Goal: Task Accomplishment & Management: Manage account settings

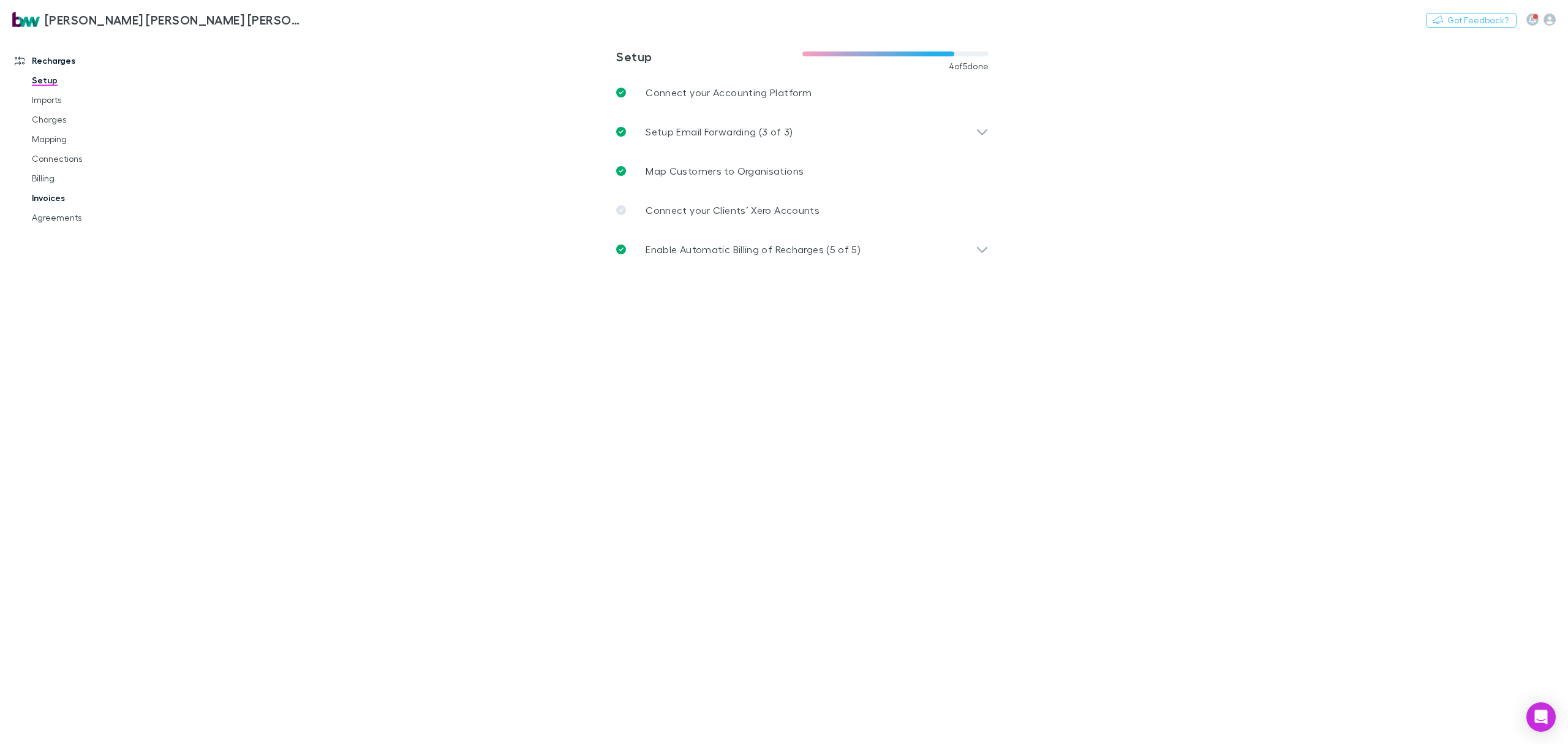
click at [44, 202] on link "Invoices" at bounding box center [97, 198] width 155 height 20
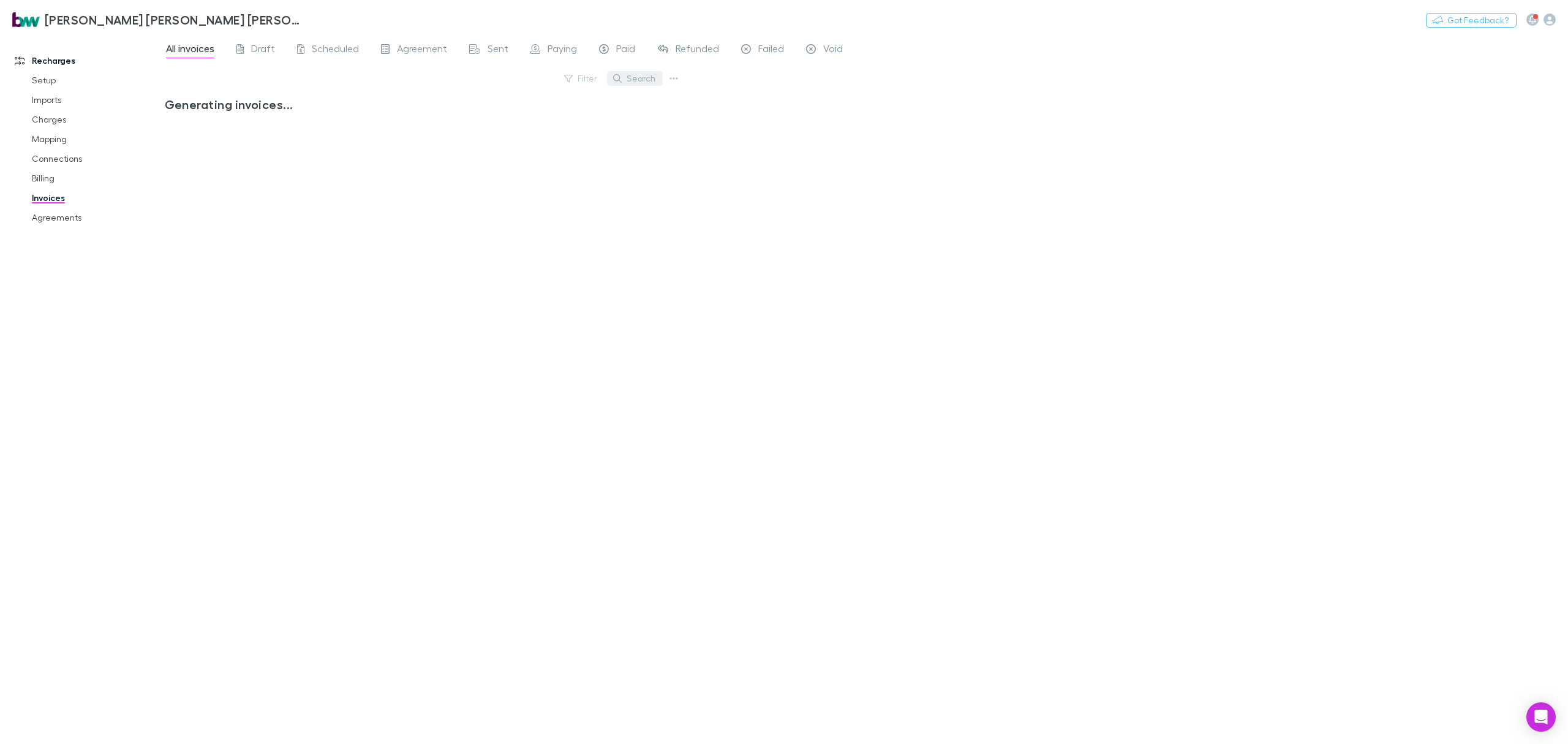
click at [633, 75] on button "Search" at bounding box center [635, 78] width 56 height 15
type input "******"
click at [608, 70] on input "******" at bounding box center [613, 78] width 61 height 17
click at [612, 76] on input "******" at bounding box center [613, 78] width 61 height 17
drag, startPoint x: 567, startPoint y: 76, endPoint x: 539, endPoint y: 78, distance: 28.1
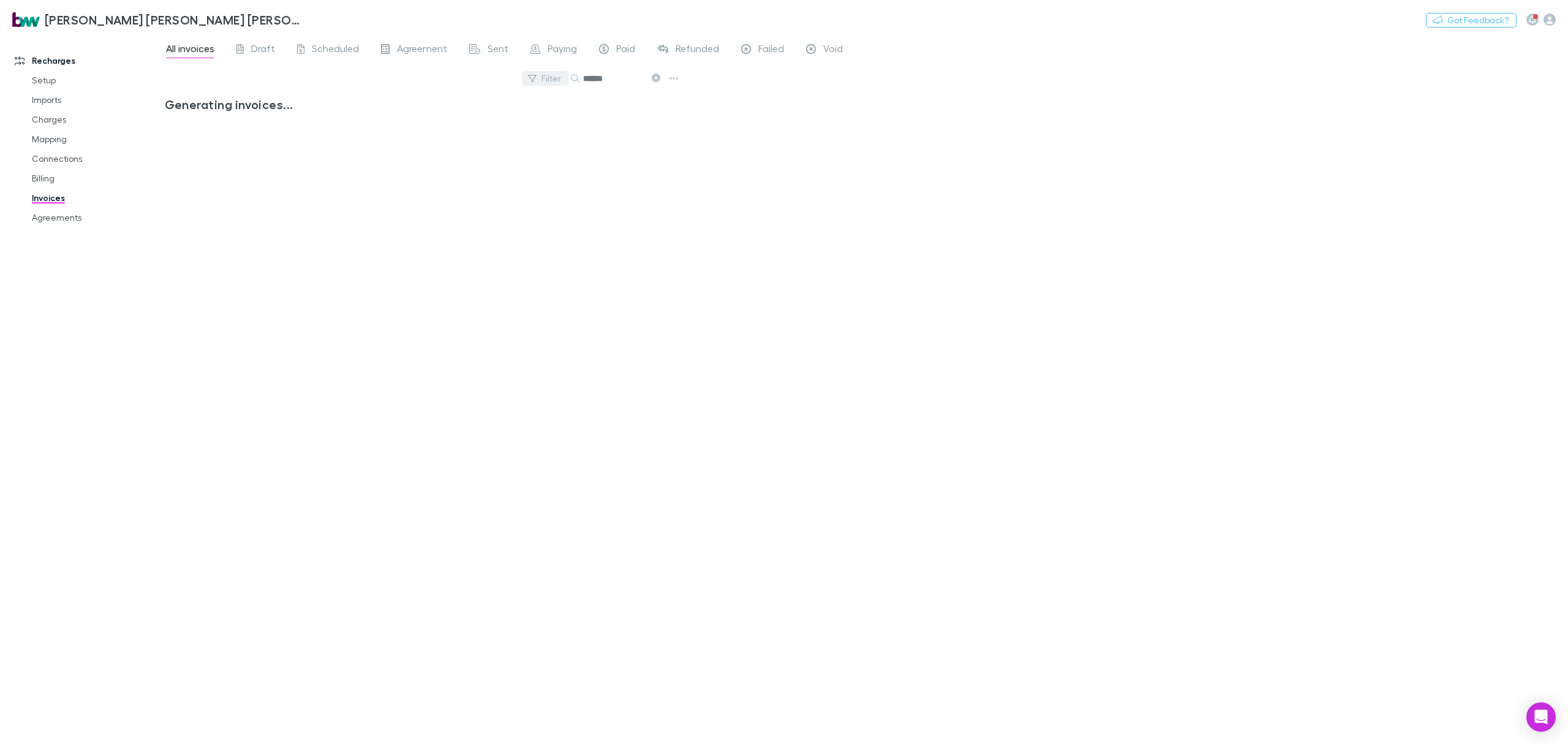
click at [541, 78] on div "Filter Search ******" at bounding box center [423, 83] width 518 height 27
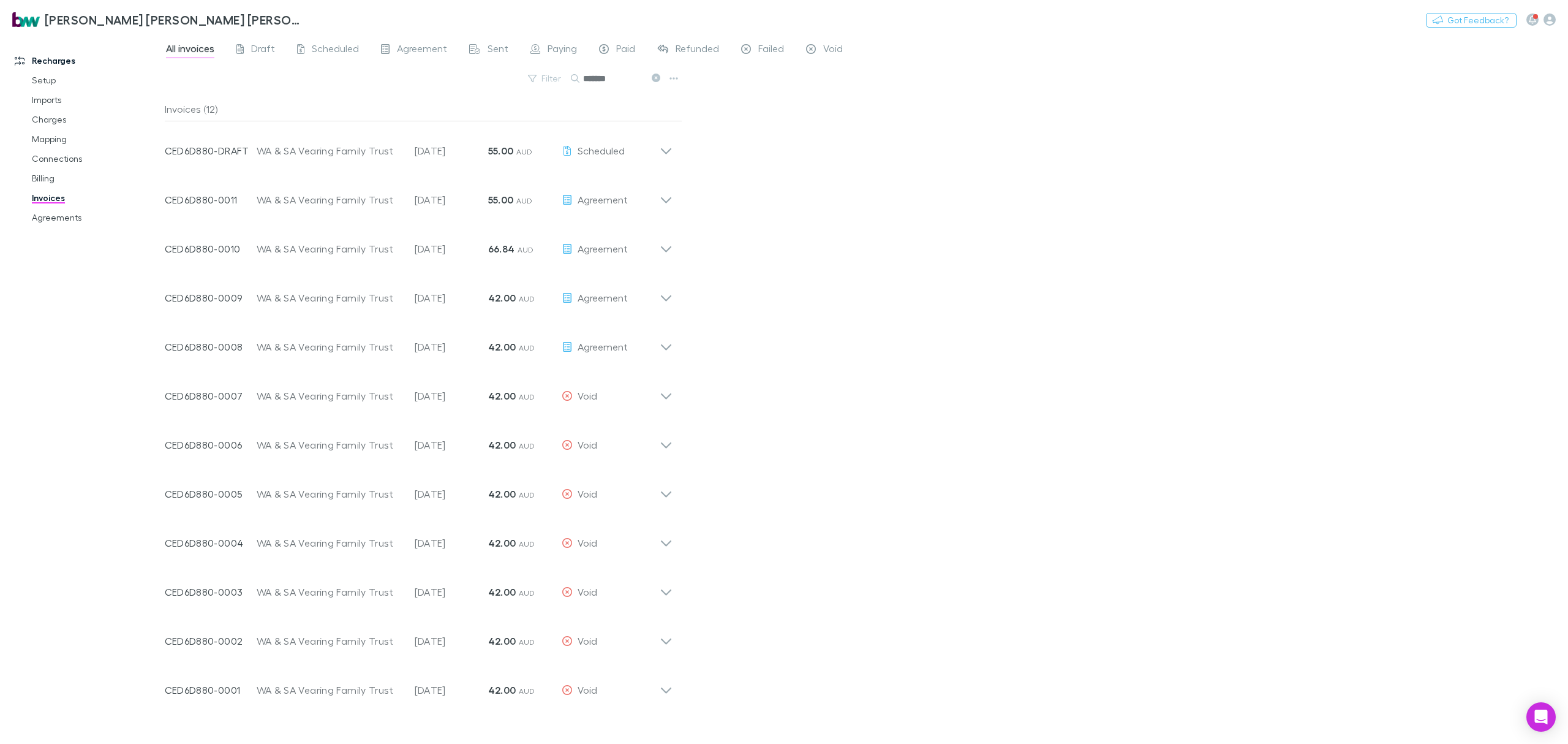
click at [1114, 363] on div "All invoices Draft Scheduled Agreement Sent Paying Paid Refunded Failed Void Fi…" at bounding box center [866, 389] width 1403 height 709
click at [666, 199] on icon at bounding box center [666, 195] width 13 height 25
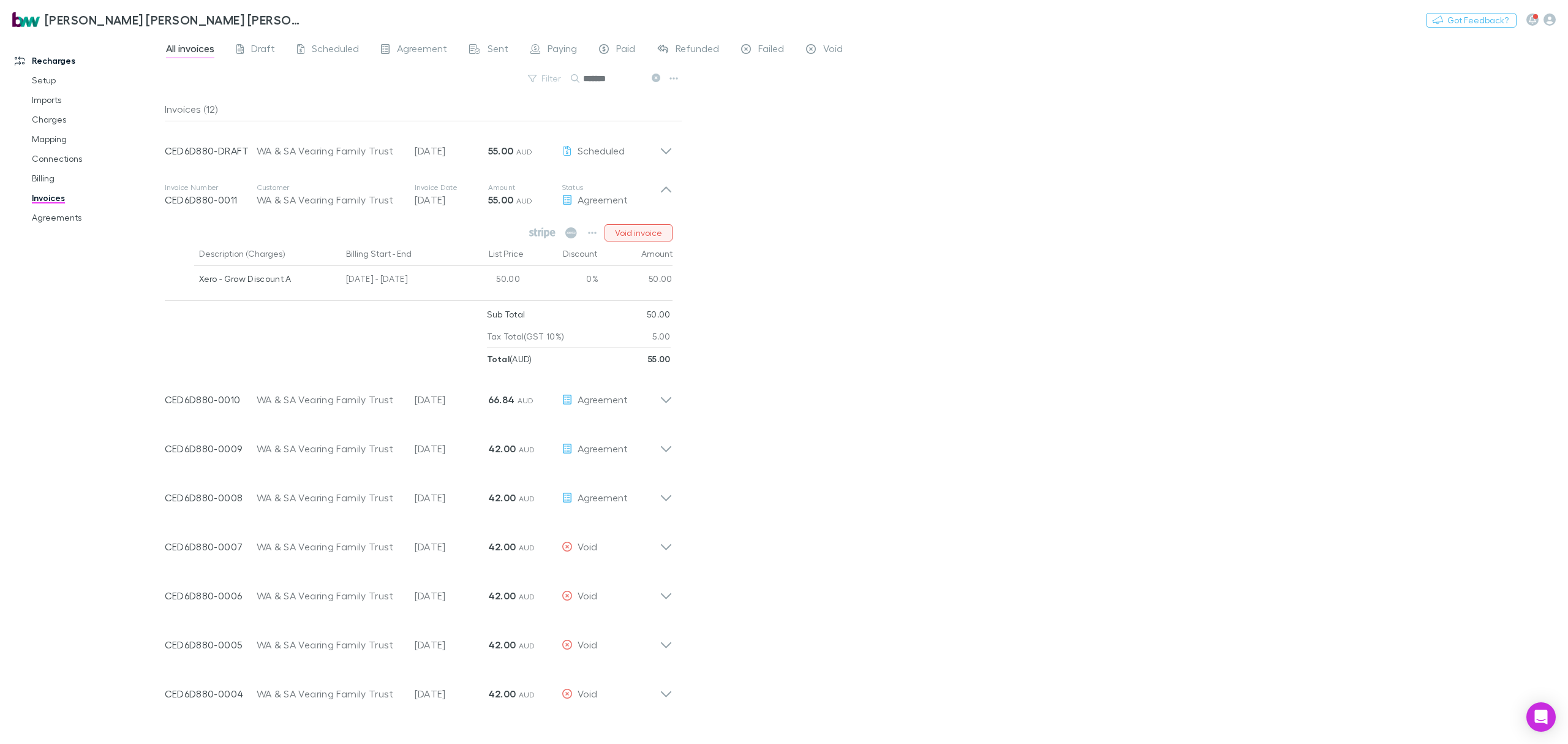
click at [631, 233] on button "Void invoice" at bounding box center [639, 233] width 68 height 17
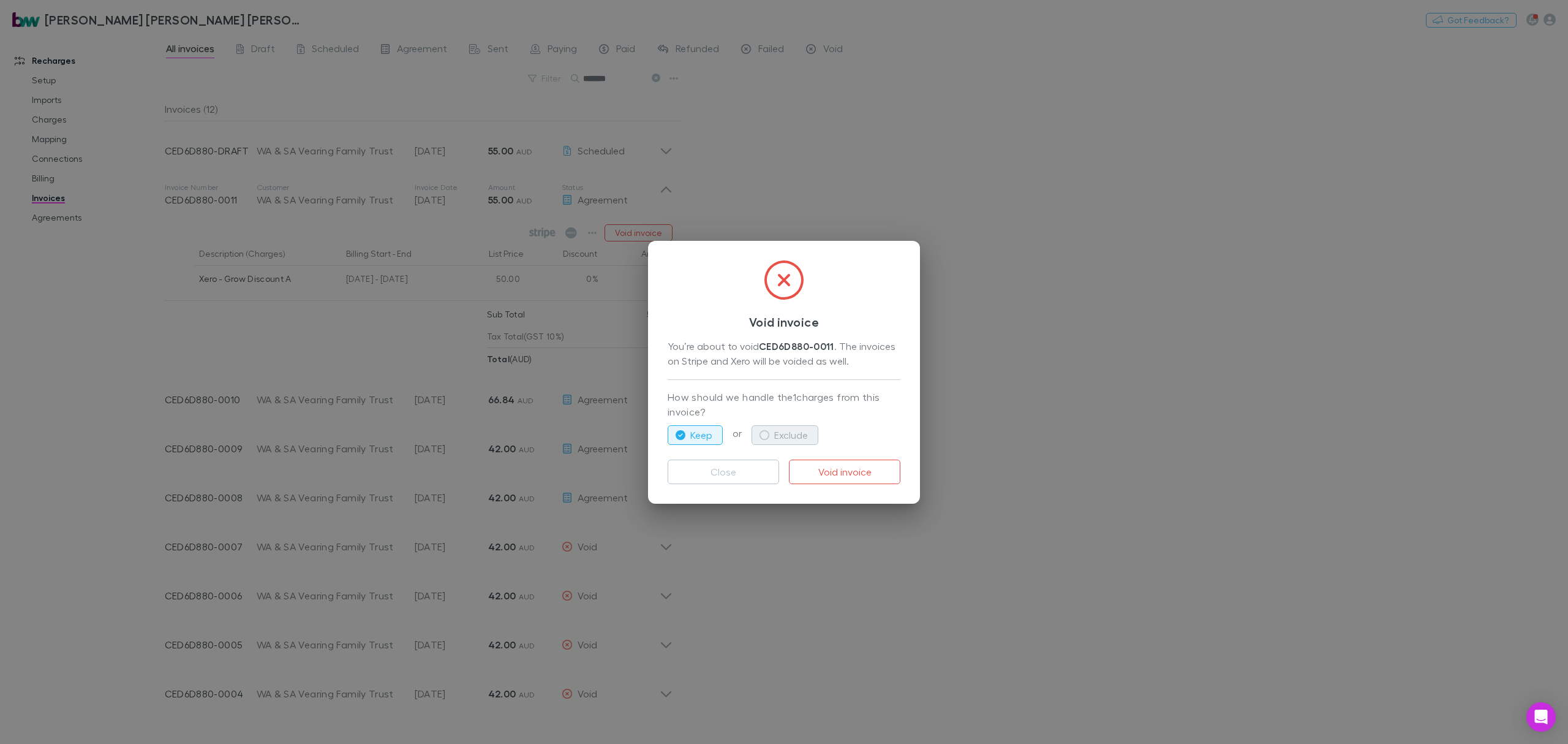
click at [766, 437] on icon "button" at bounding box center [765, 435] width 10 height 10
click at [853, 473] on button "Void invoice" at bounding box center [845, 472] width 112 height 25
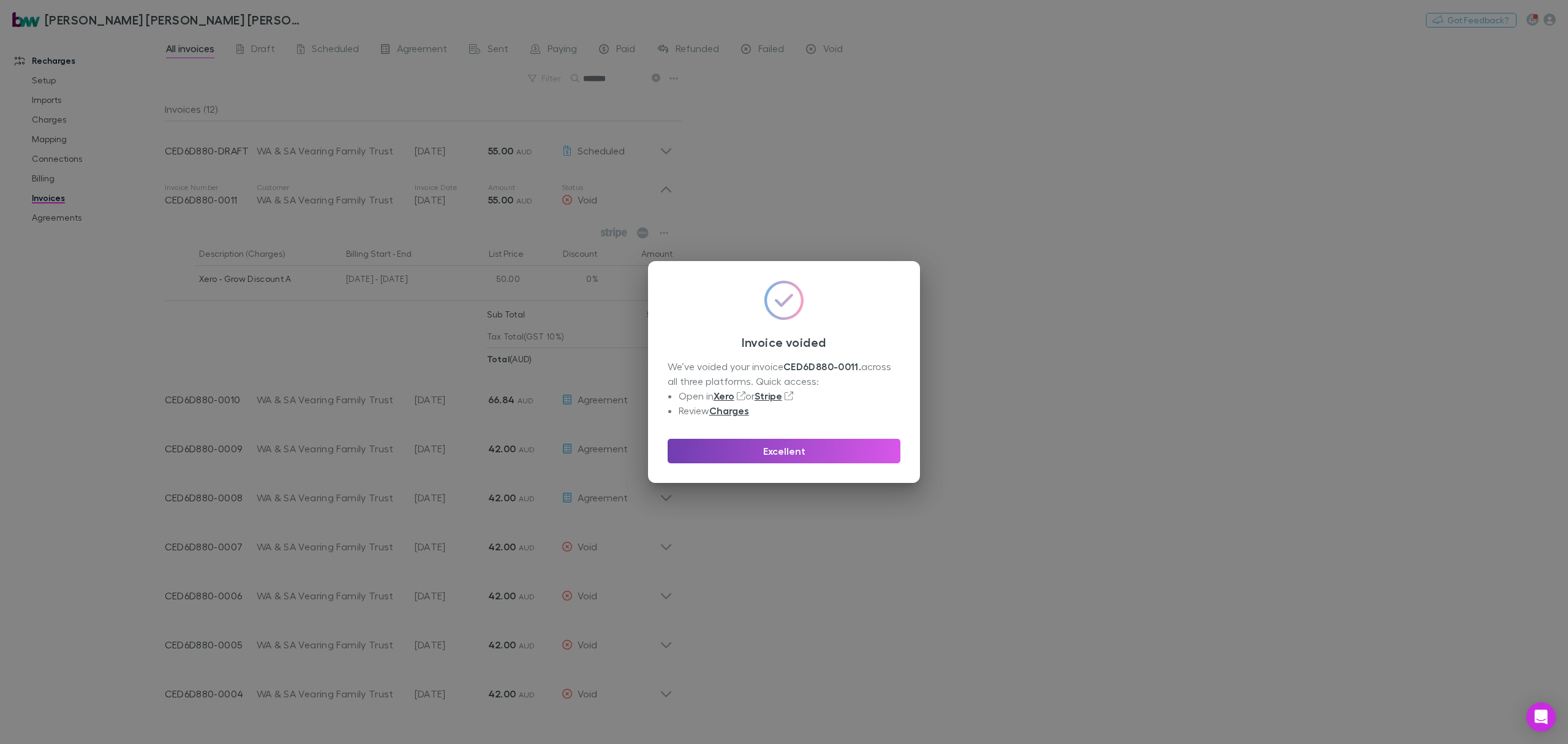
click at [781, 461] on button "Excellent" at bounding box center [784, 451] width 233 height 25
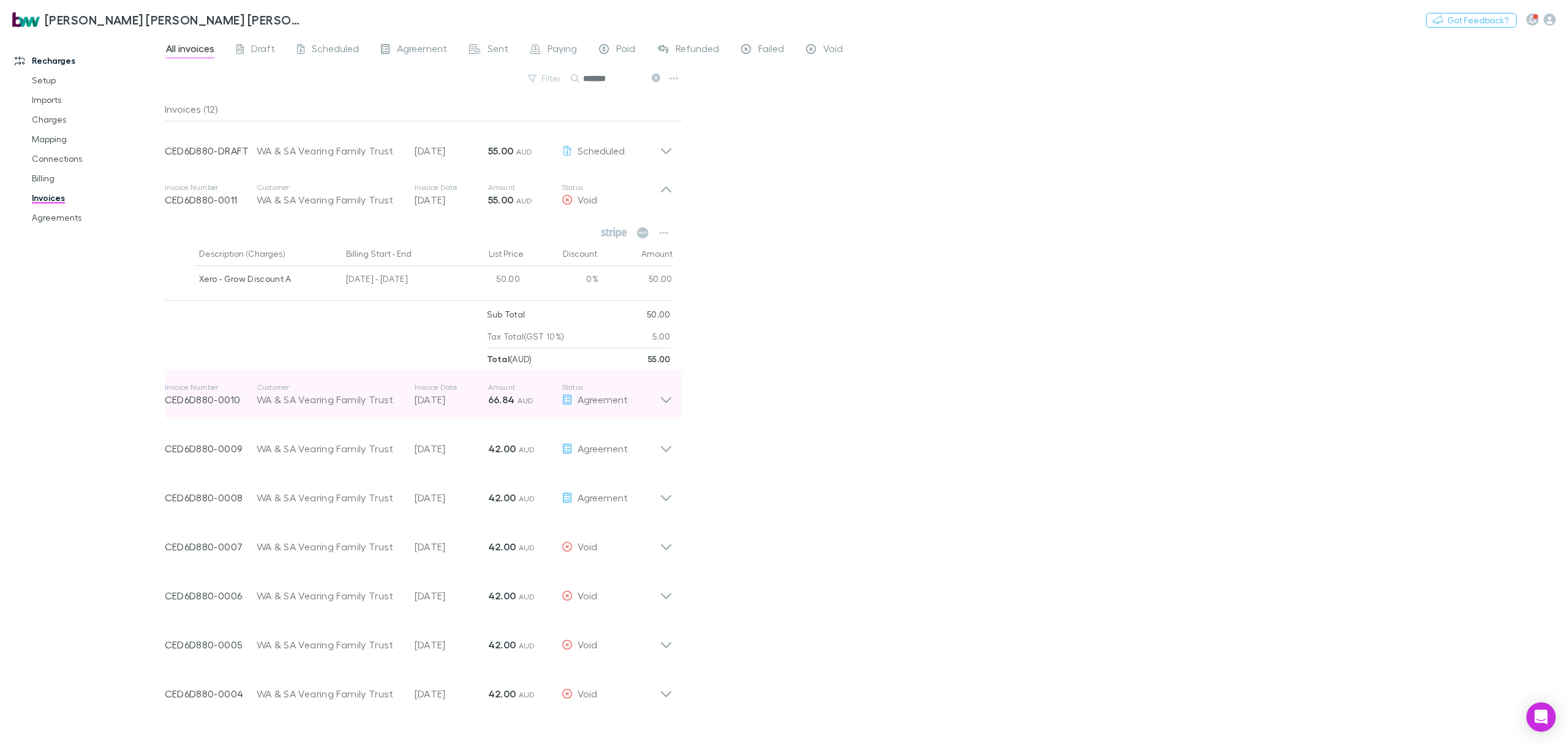
click at [664, 403] on icon at bounding box center [666, 395] width 13 height 25
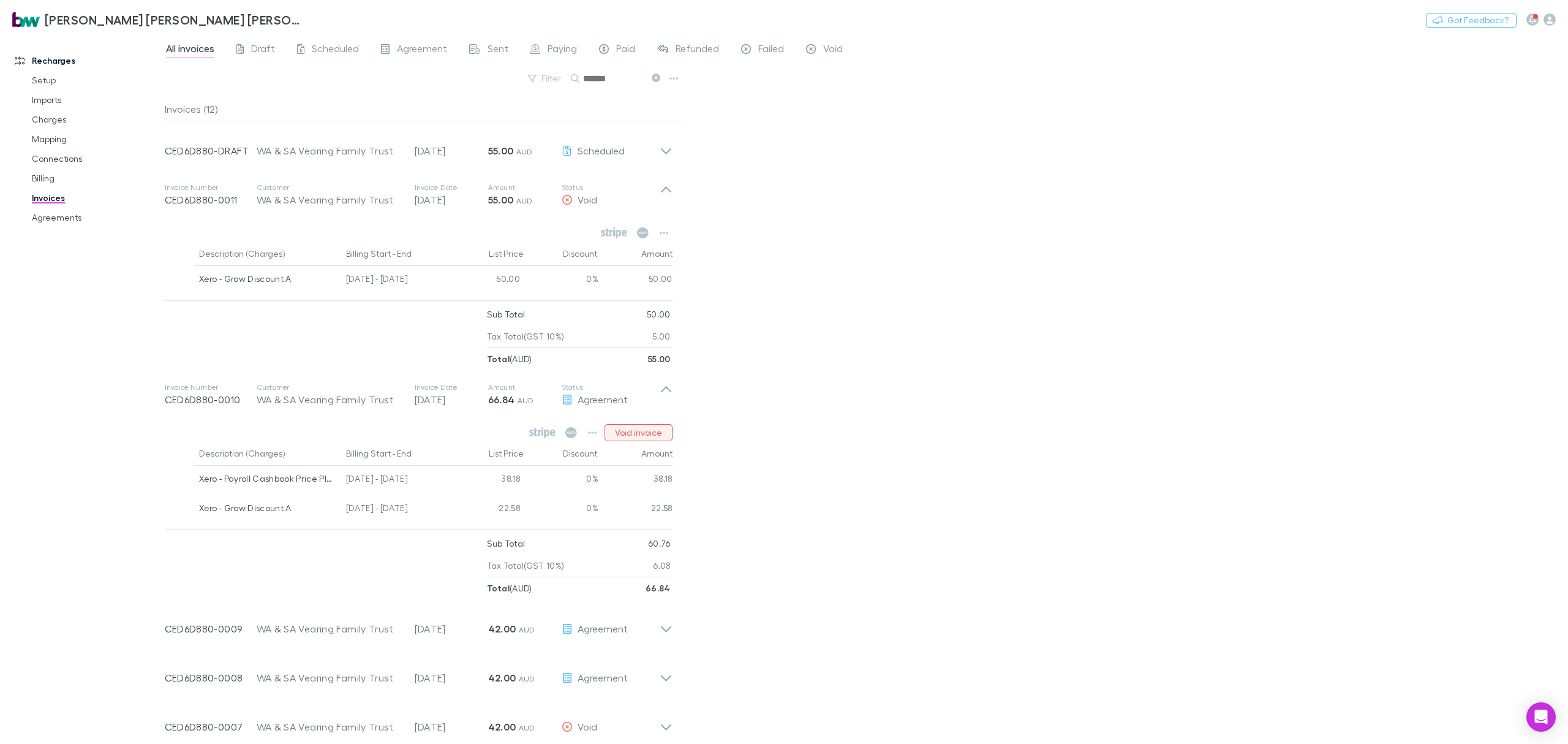
click at [652, 435] on button "Void invoice" at bounding box center [639, 433] width 68 height 17
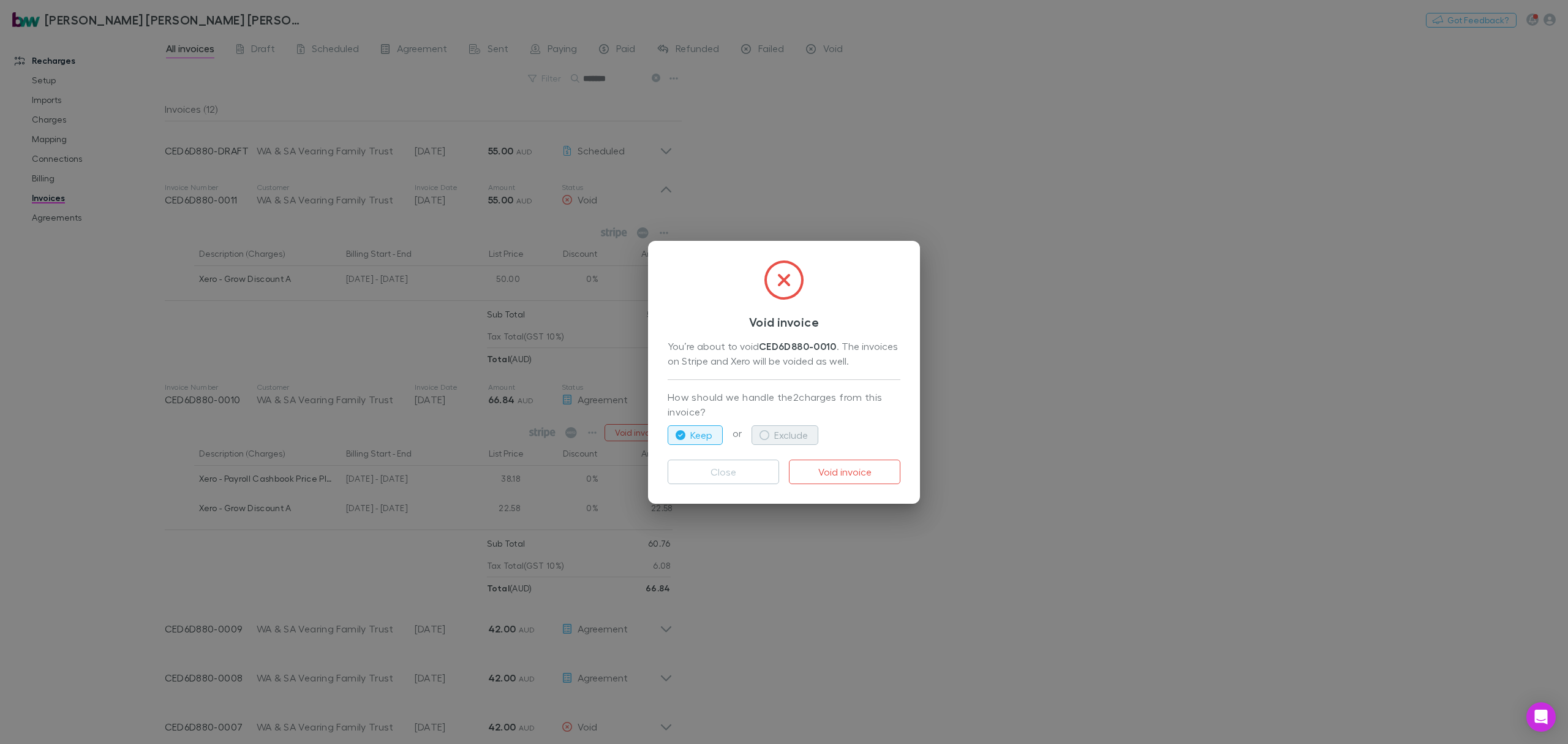
click at [760, 427] on button "Exclude" at bounding box center [785, 435] width 67 height 20
click at [834, 474] on button "Void invoice" at bounding box center [845, 472] width 112 height 25
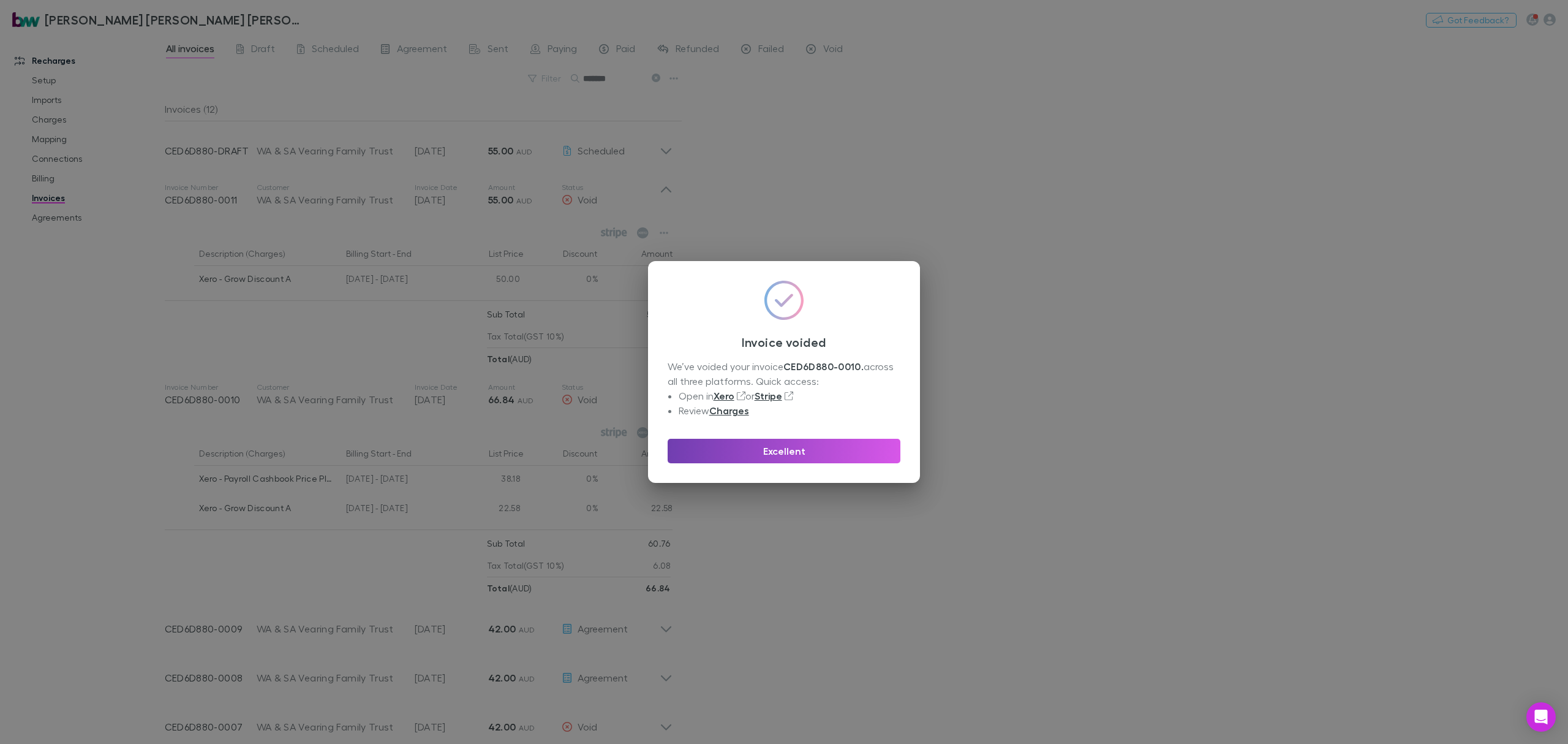
click at [778, 449] on button "Excellent" at bounding box center [784, 451] width 233 height 25
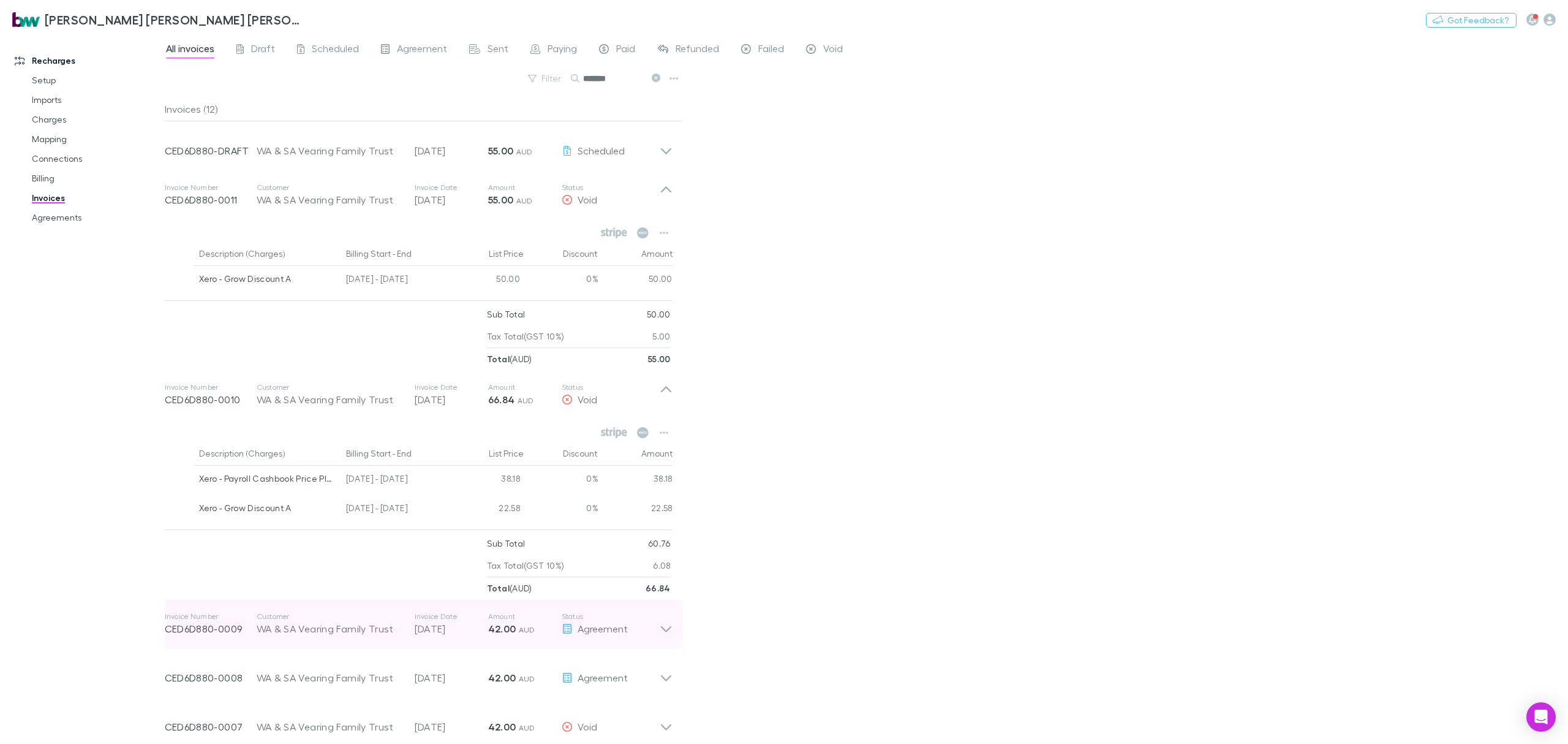
click at [662, 636] on icon at bounding box center [666, 624] width 13 height 25
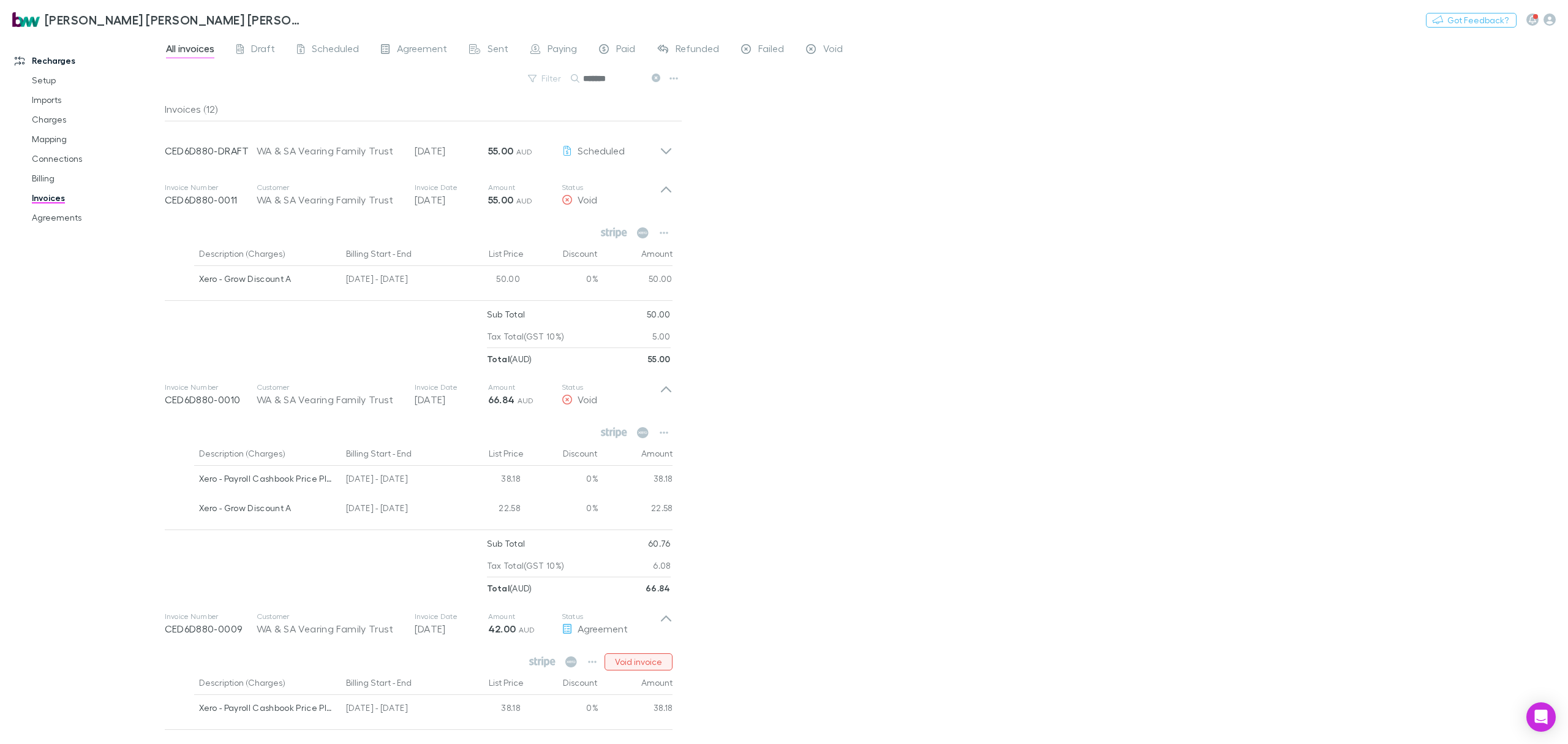
click at [635, 667] on button "Void invoice" at bounding box center [639, 662] width 68 height 17
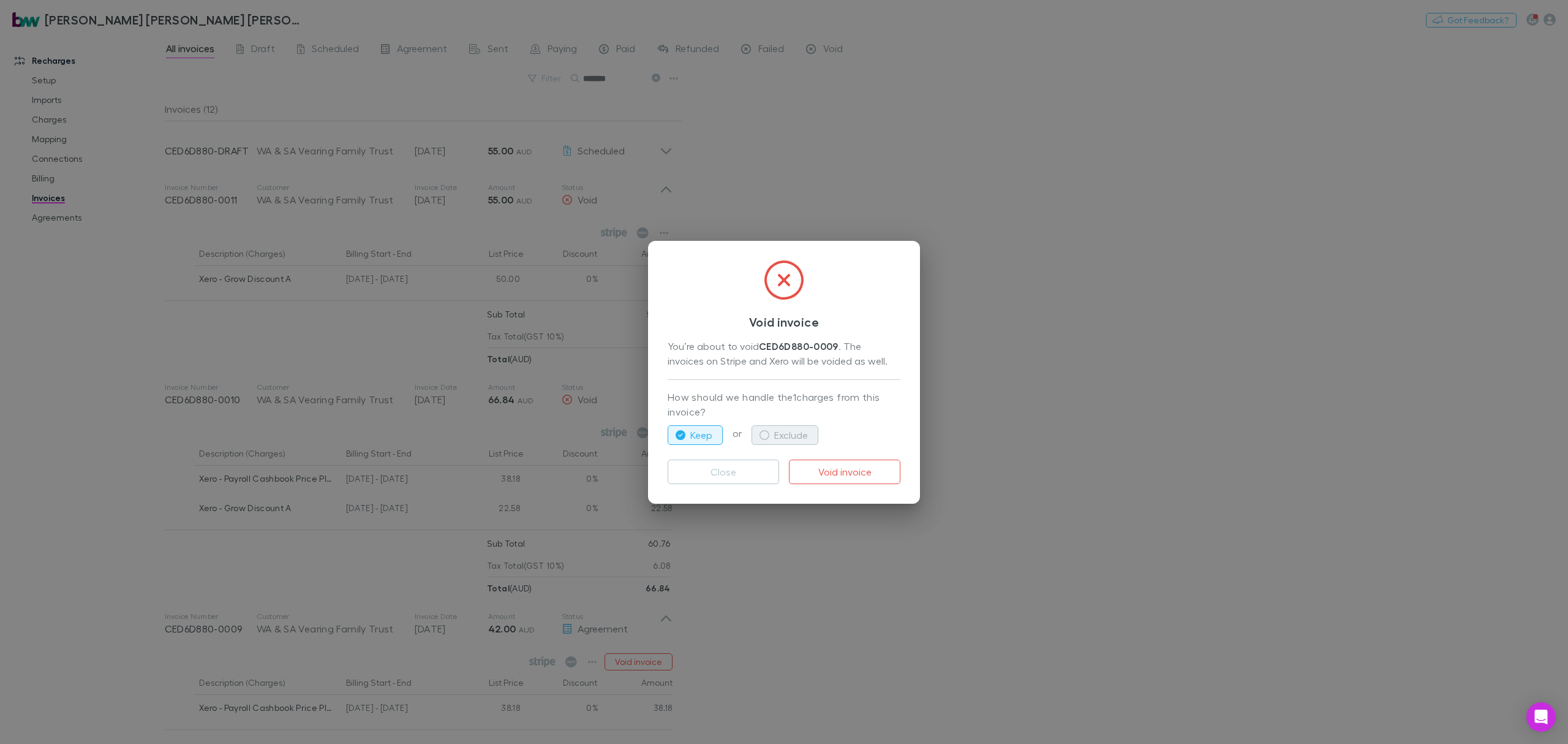
click at [778, 429] on button "Exclude" at bounding box center [785, 435] width 67 height 20
click at [831, 477] on button "Void invoice" at bounding box center [845, 472] width 112 height 25
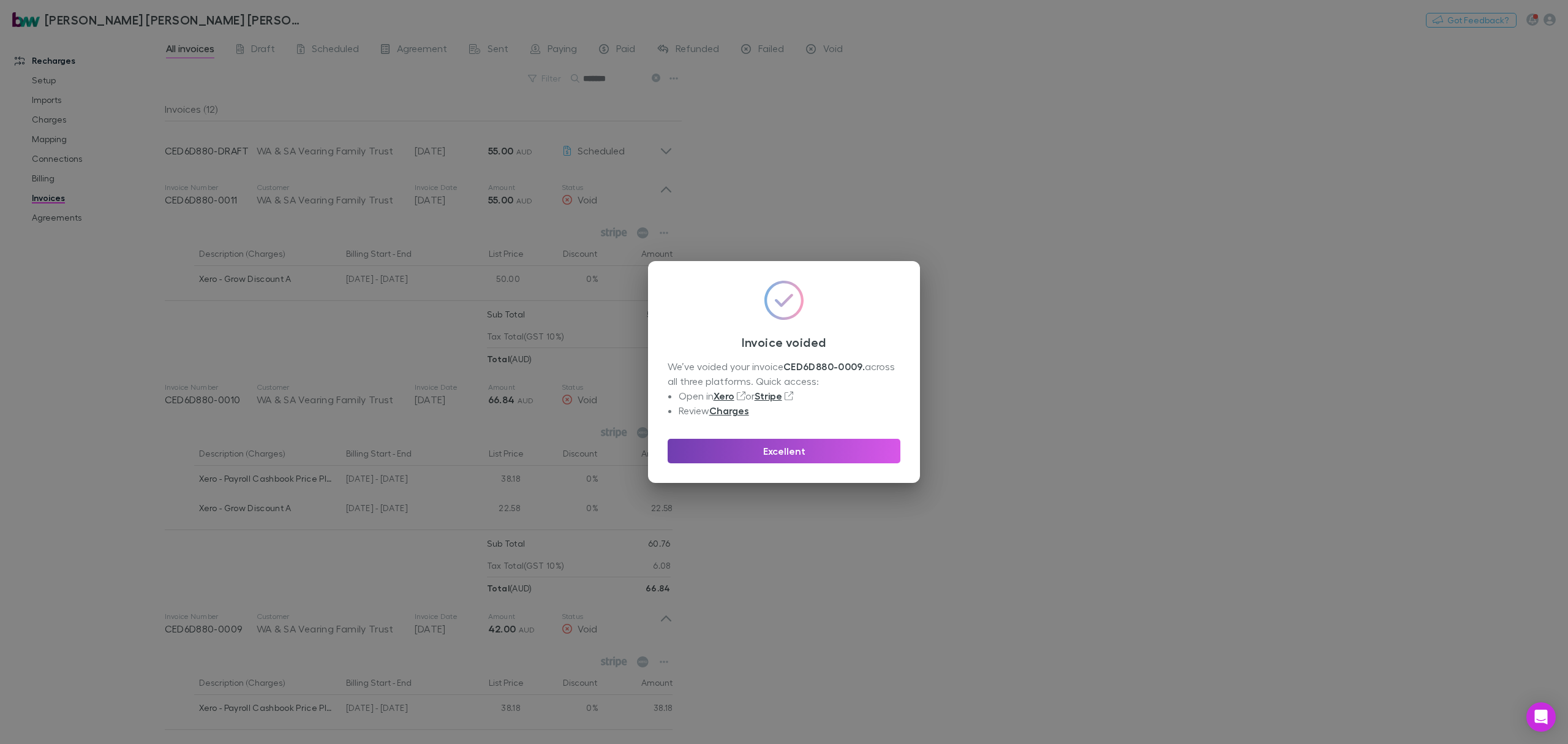
click at [799, 457] on button "Excellent" at bounding box center [784, 451] width 233 height 25
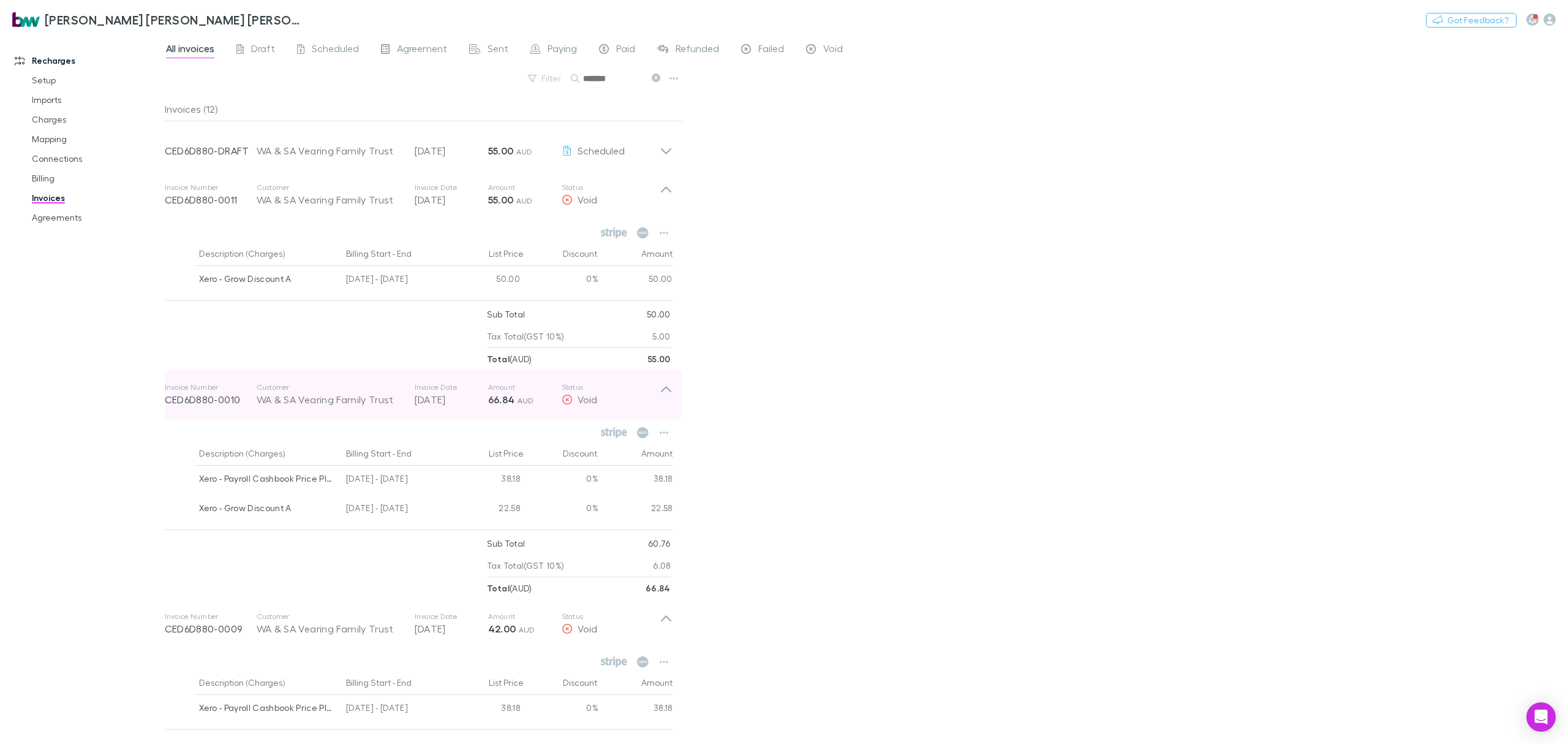
click at [663, 397] on icon at bounding box center [666, 395] width 13 height 25
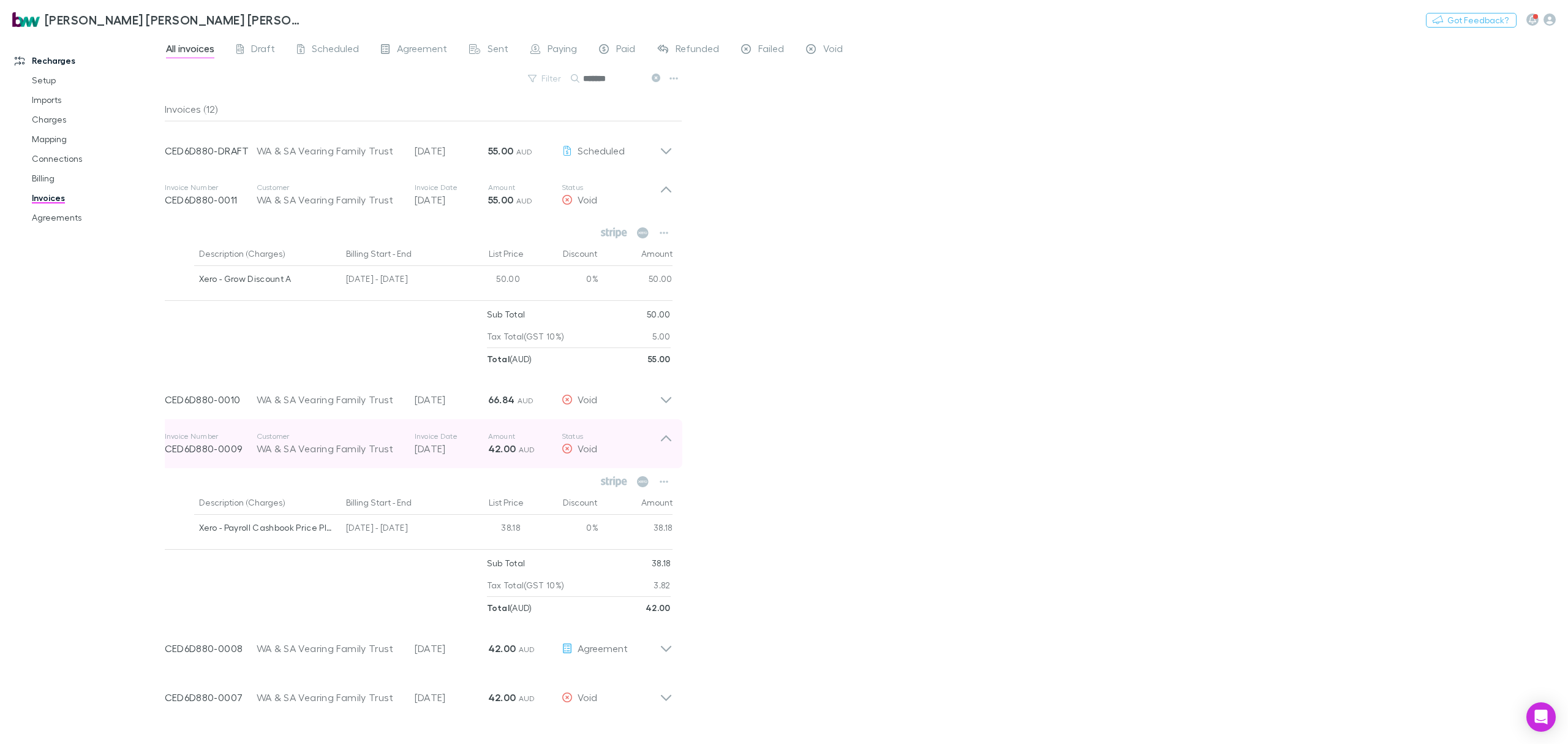
click at [672, 442] on div "Invoice Number CED6D880-0009 Customer WA & SA Vearing Family Trust Invoice Date…" at bounding box center [418, 443] width 528 height 49
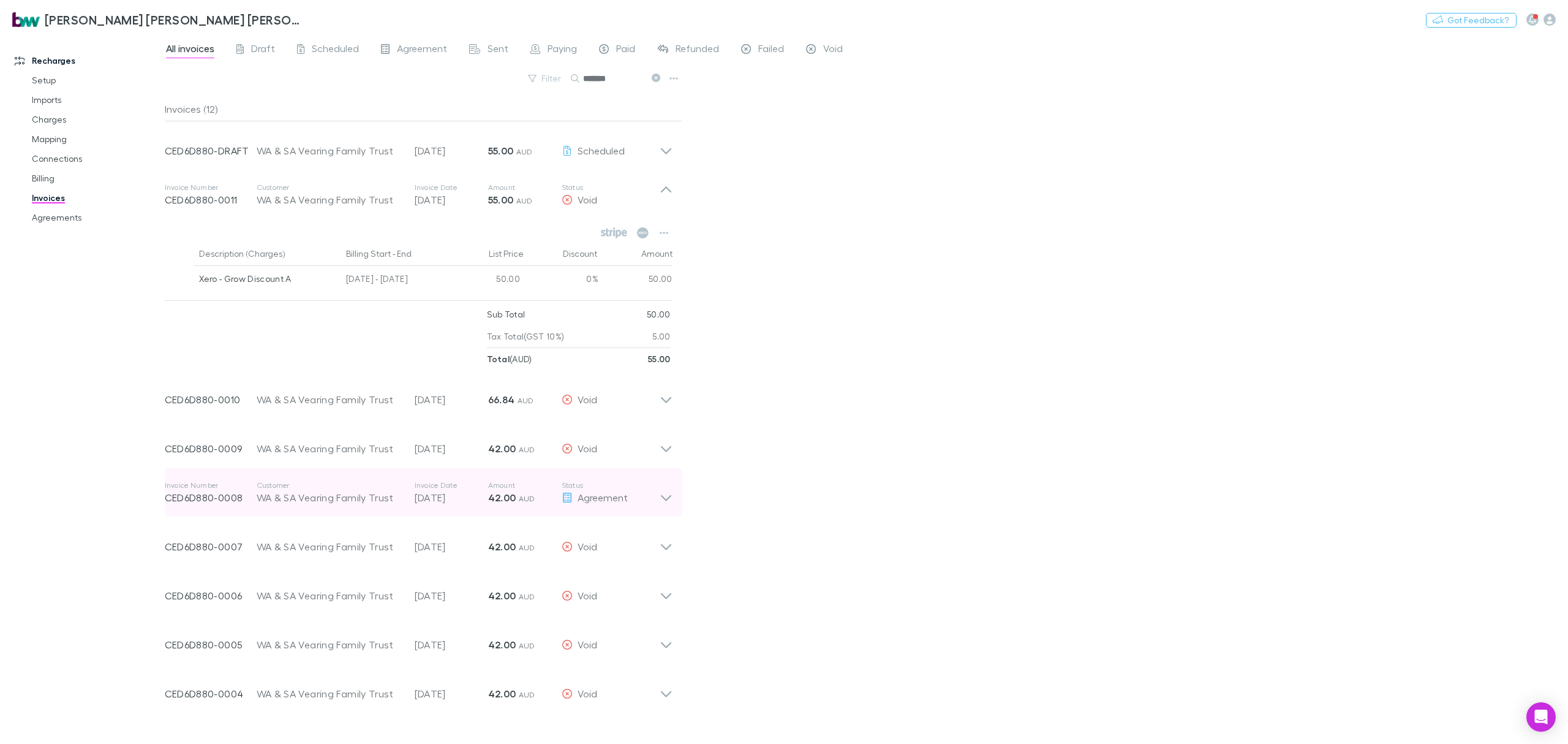
click at [663, 503] on icon at bounding box center [666, 493] width 13 height 25
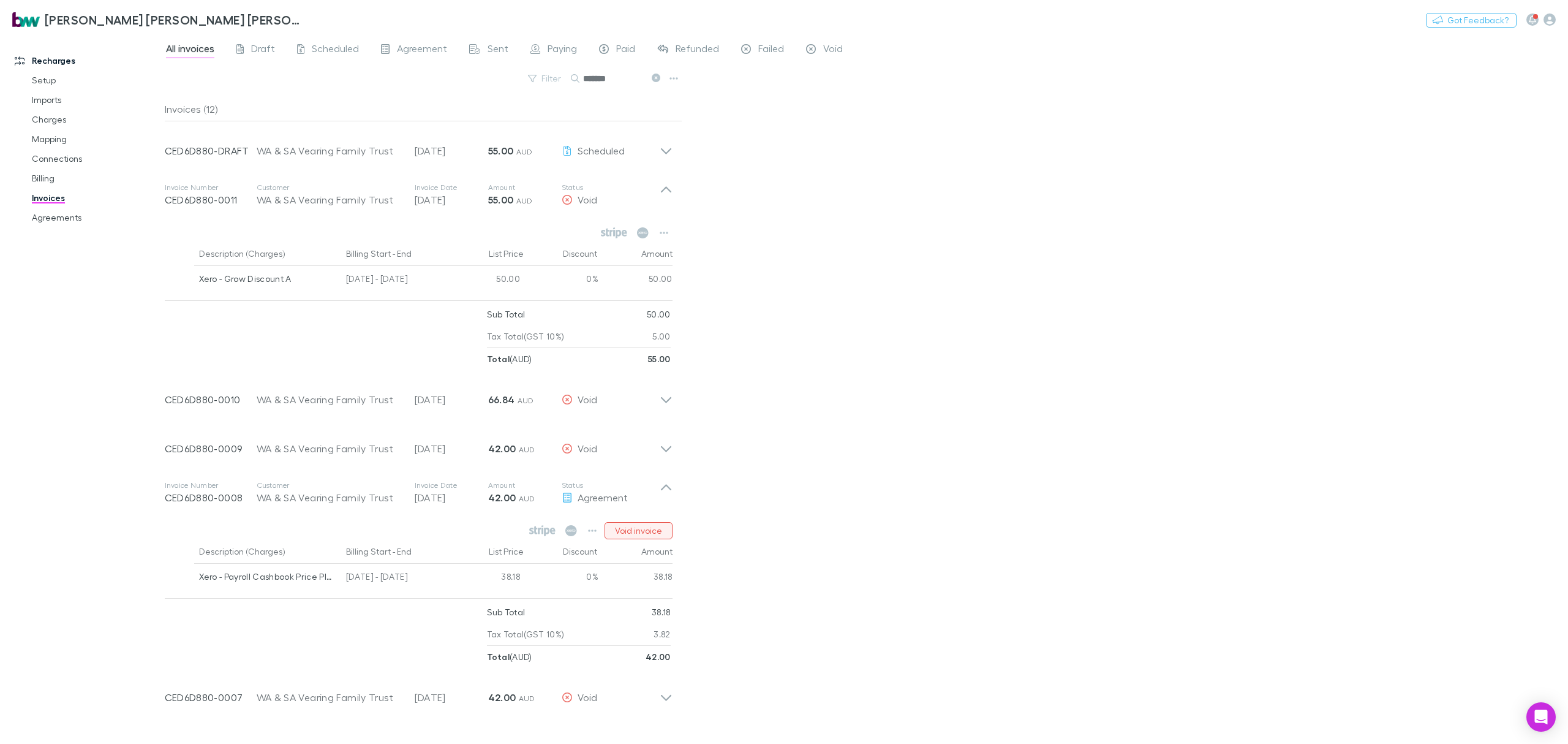
click at [644, 529] on button "Void invoice" at bounding box center [639, 531] width 68 height 17
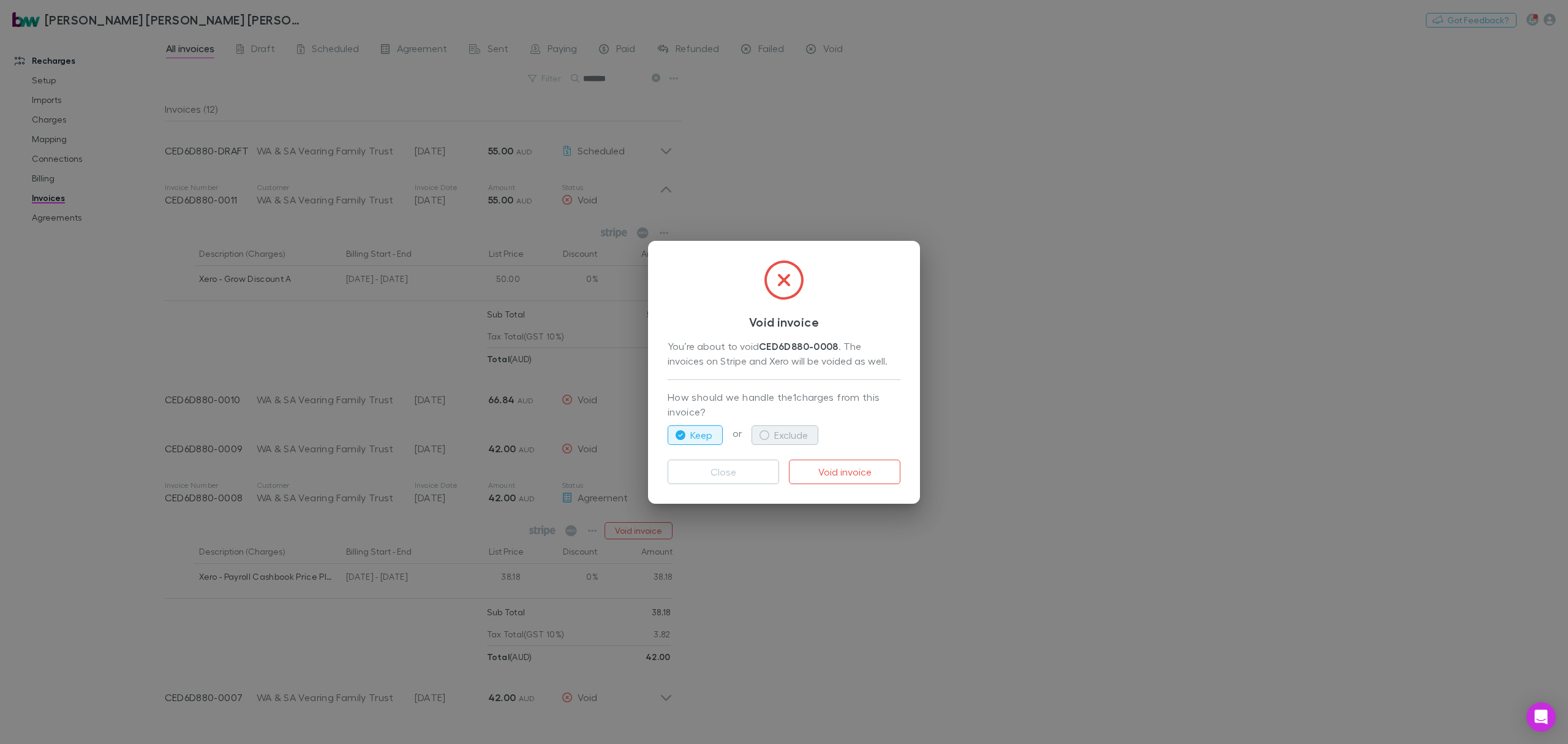
click at [790, 437] on button "Exclude" at bounding box center [785, 435] width 67 height 20
click at [854, 474] on button "Void invoice" at bounding box center [845, 472] width 112 height 25
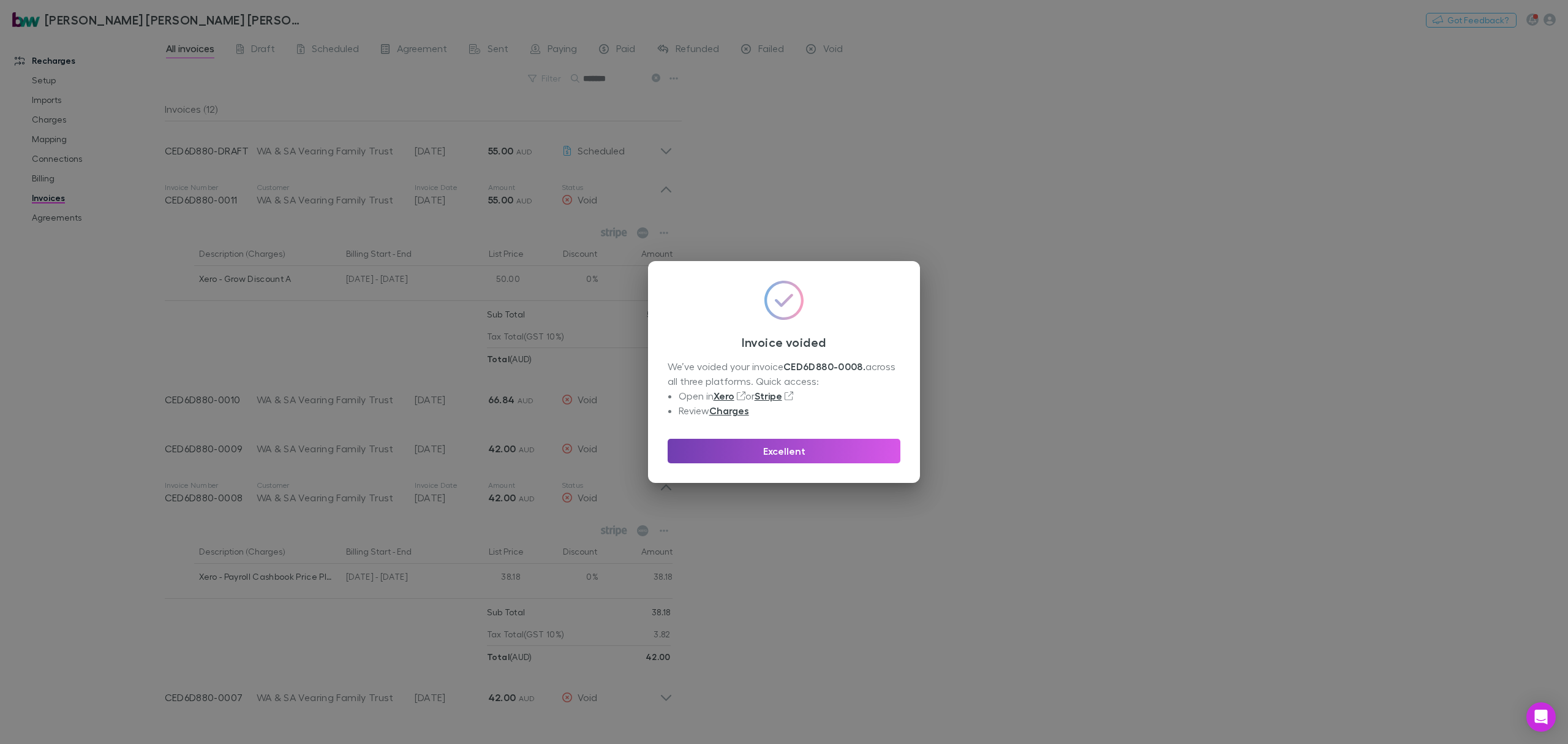
click at [753, 454] on button "Excellent" at bounding box center [784, 451] width 233 height 25
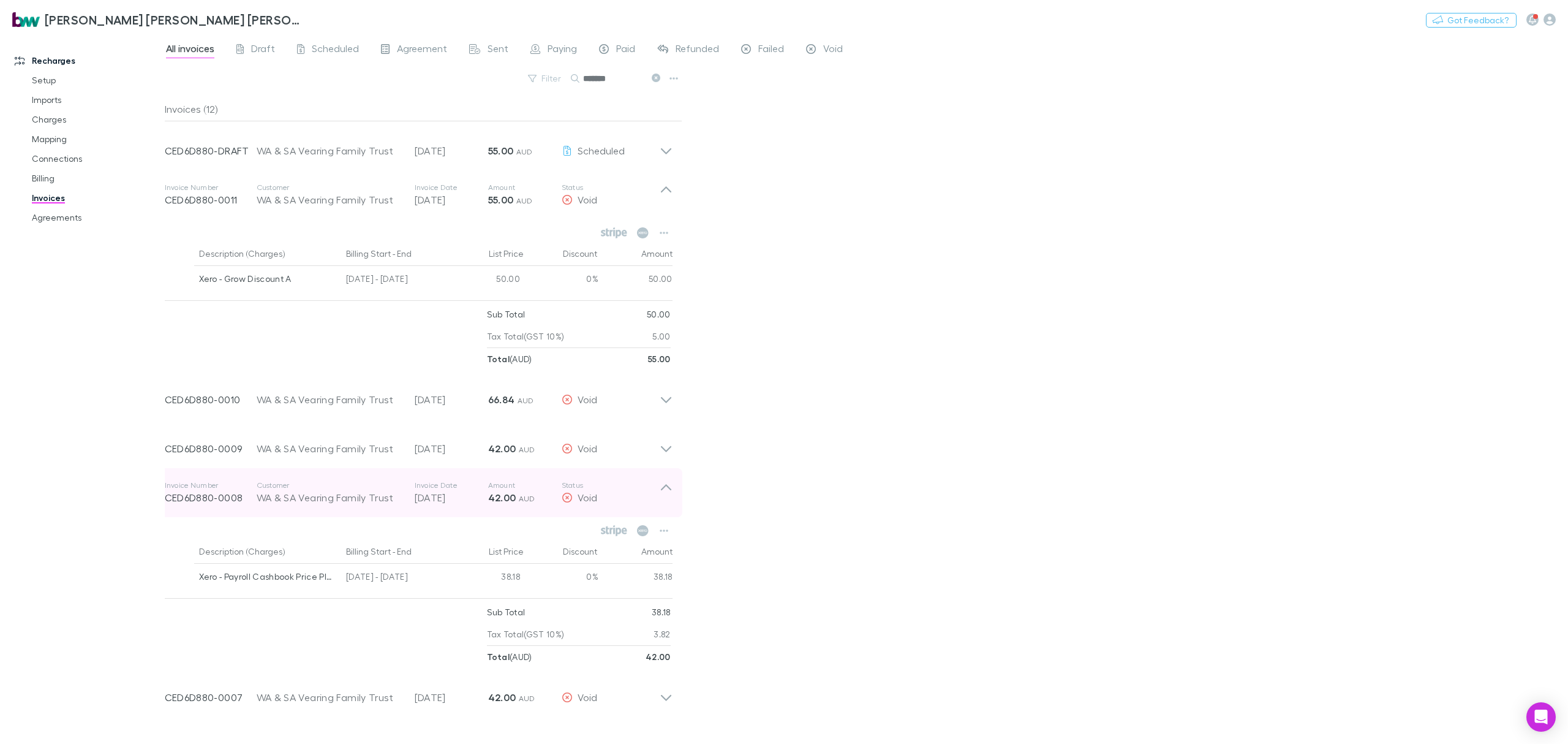
click at [669, 487] on icon at bounding box center [666, 493] width 13 height 25
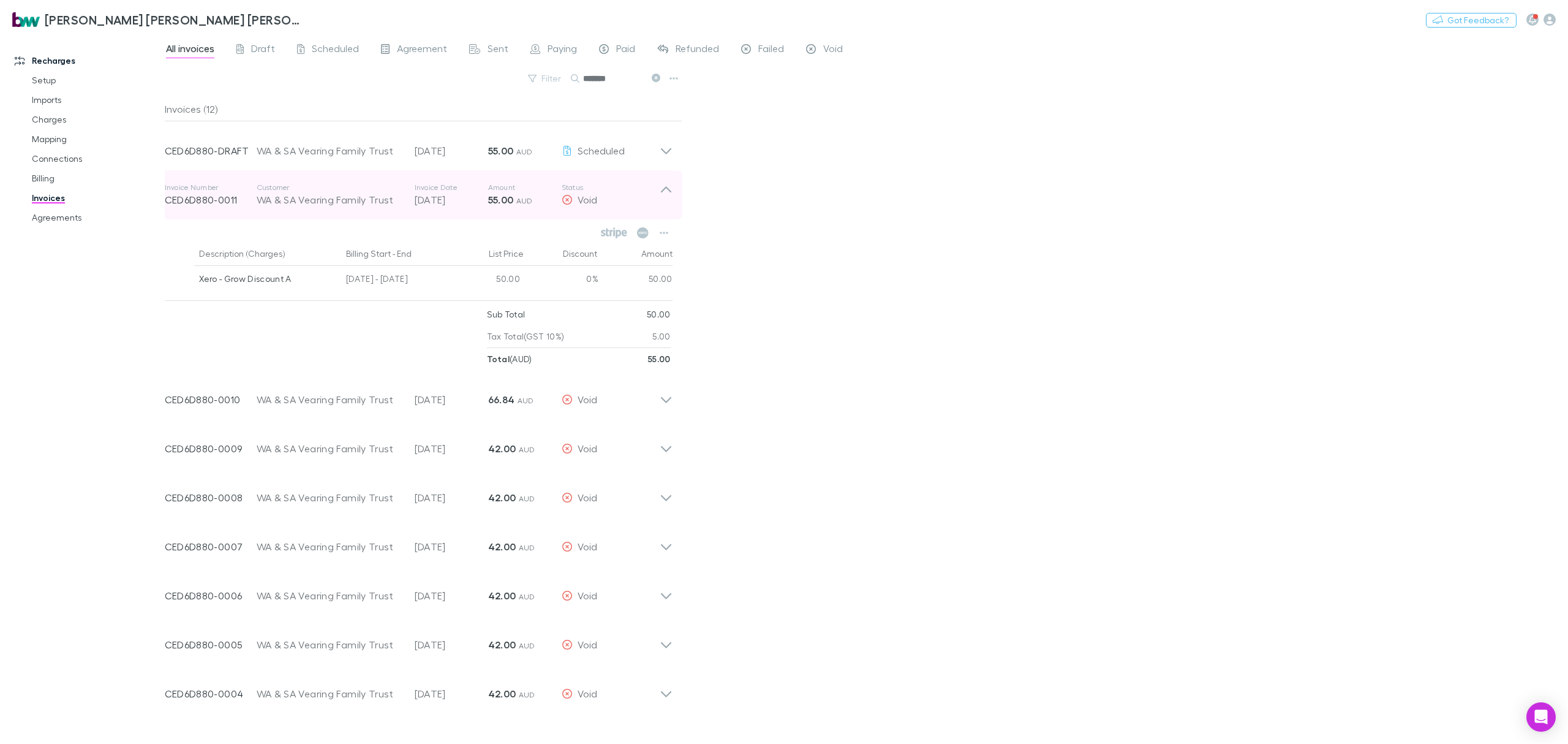
click at [669, 190] on icon at bounding box center [666, 195] width 13 height 25
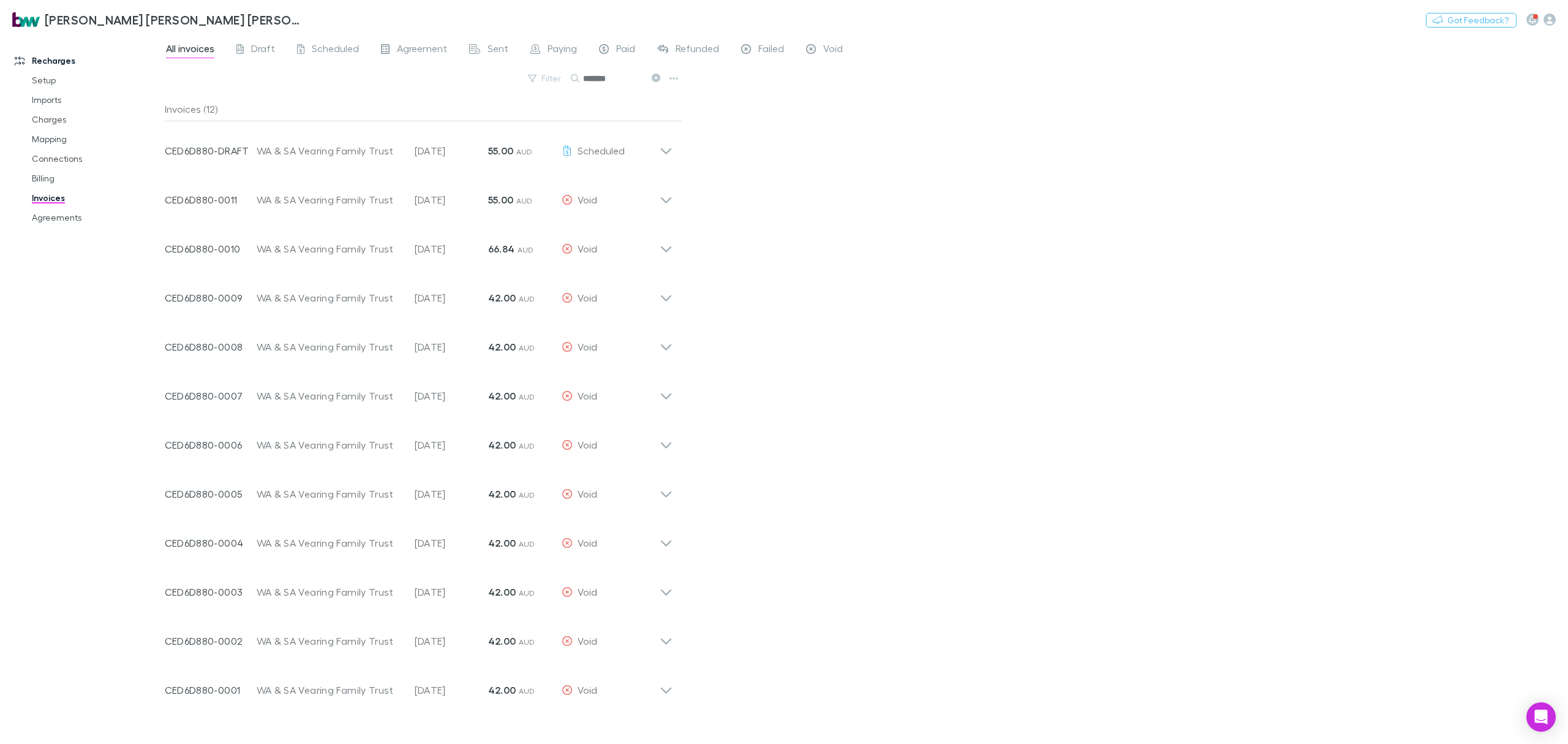
drag, startPoint x: 624, startPoint y: 82, endPoint x: 517, endPoint y: 79, distance: 107.0
click at [517, 79] on div "Filter Search *******" at bounding box center [423, 83] width 518 height 27
type input "******"
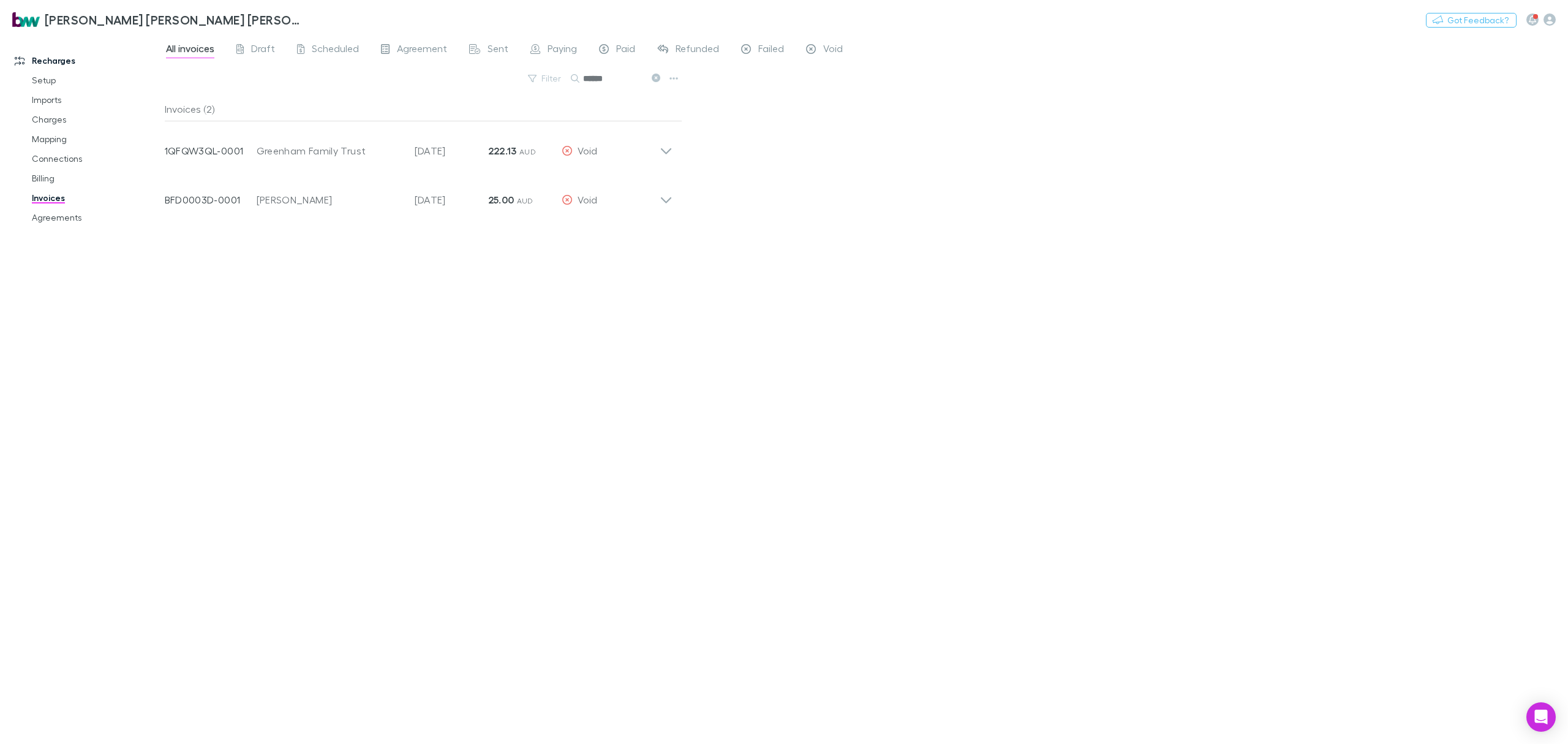
click at [73, 214] on link "Agreements" at bounding box center [97, 218] width 155 height 20
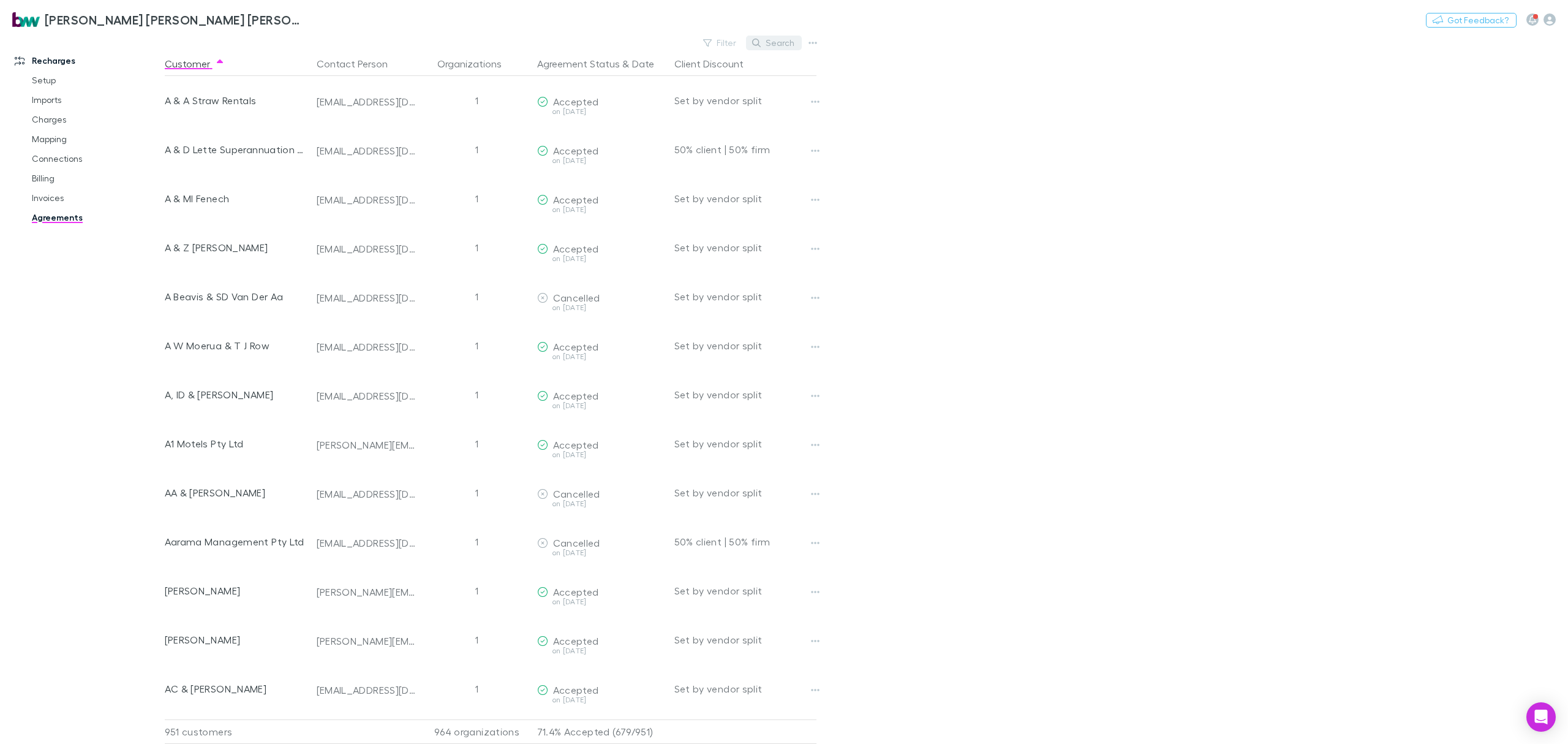
click at [792, 37] on button "Search" at bounding box center [774, 43] width 56 height 15
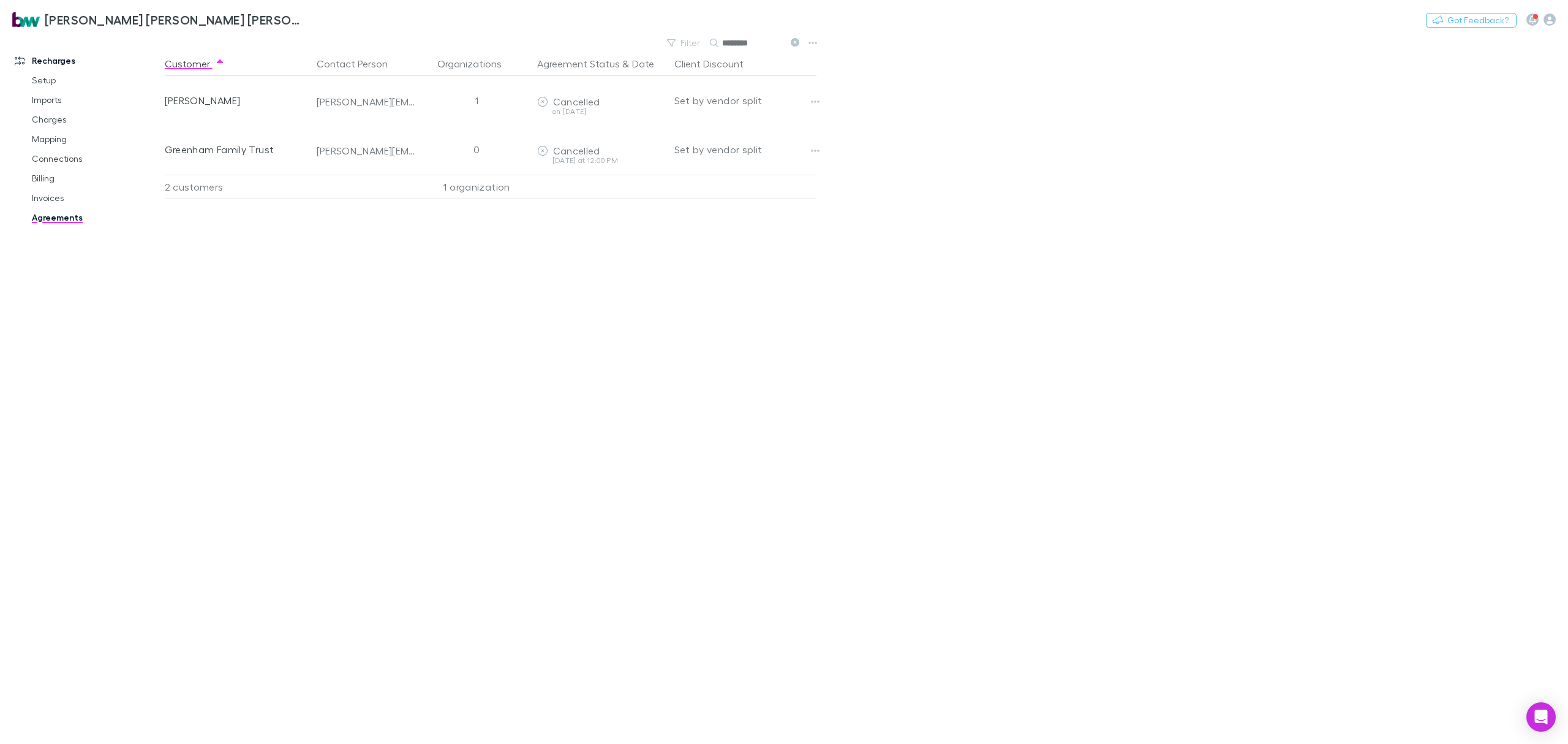
type input "********"
click at [334, 369] on div "Customer Contact Person Organizations Agreement Status & Date Client Discount […" at bounding box center [502, 398] width 674 height 693
click at [797, 248] on div "Customer Contact Person Organizations Agreement Status & Date Client Discount […" at bounding box center [502, 398] width 674 height 693
